Goal: Task Accomplishment & Management: Check status

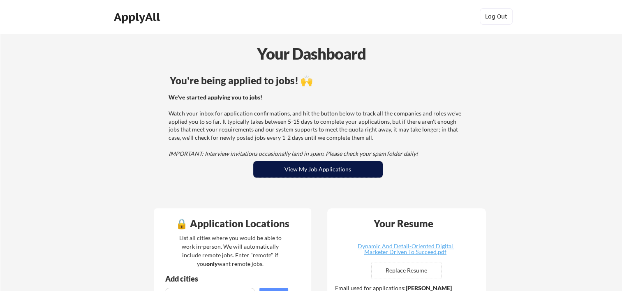
click at [281, 171] on button "View My Job Applications" at bounding box center [317, 169] width 129 height 16
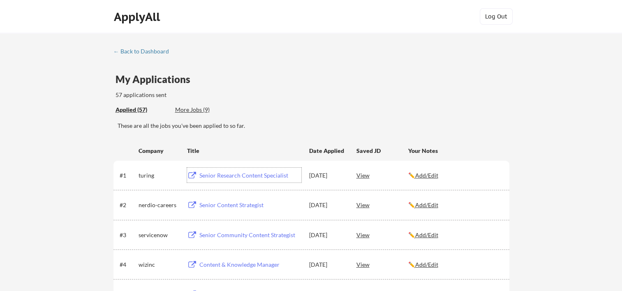
click at [253, 174] on div "Senior Research Content Specialist" at bounding box center [250, 175] width 102 height 8
click at [365, 174] on div "View" at bounding box center [382, 175] width 52 height 15
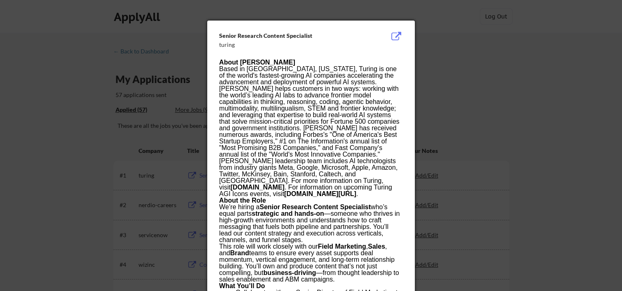
click at [464, 78] on div at bounding box center [311, 145] width 622 height 291
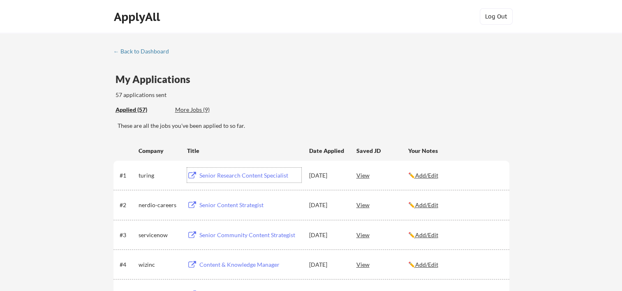
click at [261, 174] on div "Senior Research Content Specialist" at bounding box center [250, 175] width 102 height 8
